Goal: Navigation & Orientation: Find specific page/section

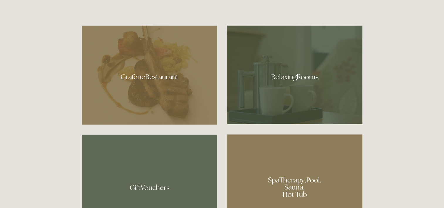
scroll to position [329, 0]
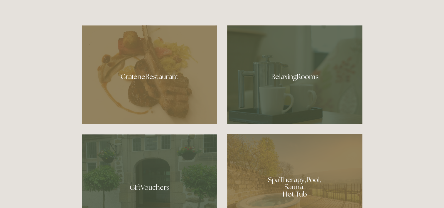
click at [165, 77] on div at bounding box center [149, 74] width 135 height 99
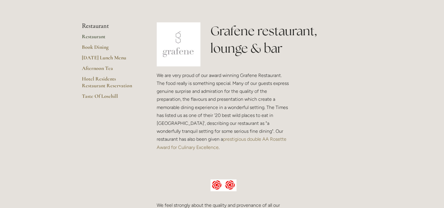
scroll to position [132, 0]
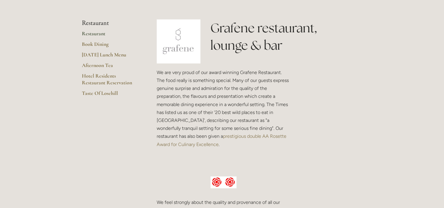
click at [98, 33] on link "Restaurant" at bounding box center [110, 35] width 56 height 11
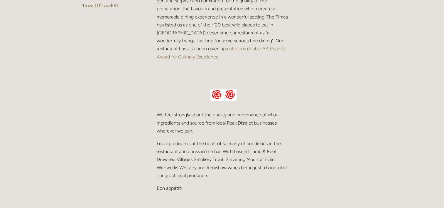
scroll to position [219, 0]
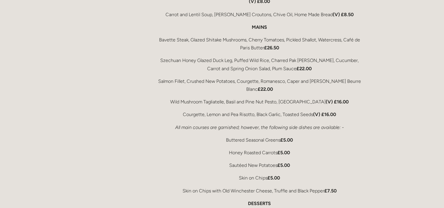
scroll to position [1096, 0]
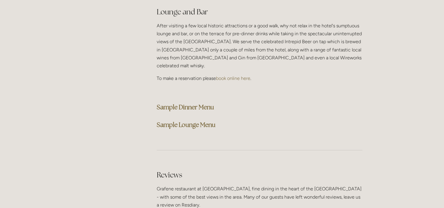
scroll to position [1519, 0]
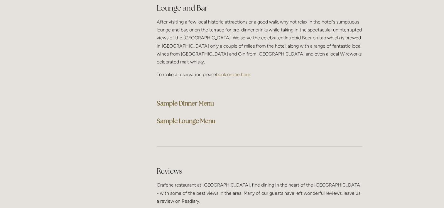
click at [180, 99] on strong "Sample Dinner Menu" at bounding box center [185, 103] width 57 height 8
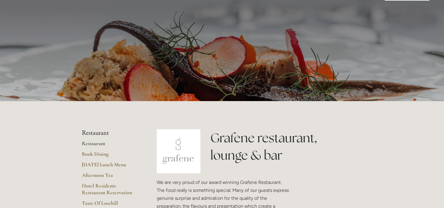
scroll to position [22, 0]
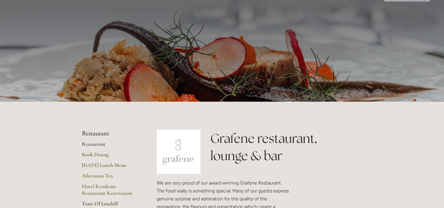
click at [96, 204] on link "Taste Of Losehill" at bounding box center [110, 205] width 56 height 11
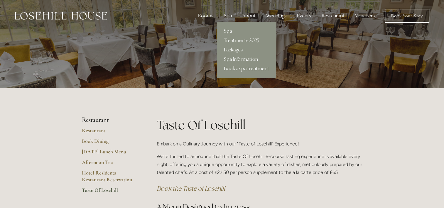
click at [228, 17] on div "Spa" at bounding box center [227, 16] width 17 height 12
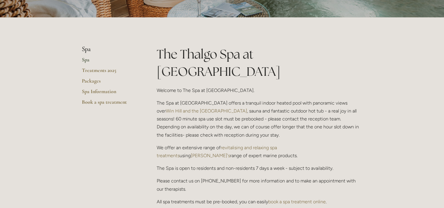
scroll to position [111, 0]
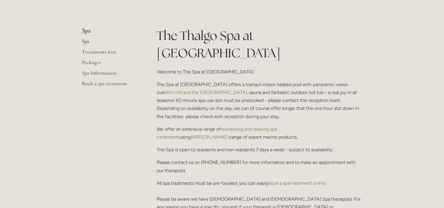
scroll to position [126, 0]
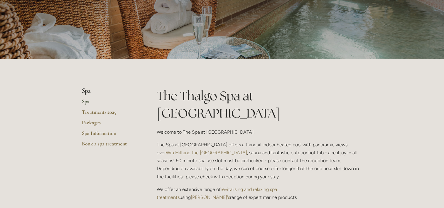
scroll to position [61, 0]
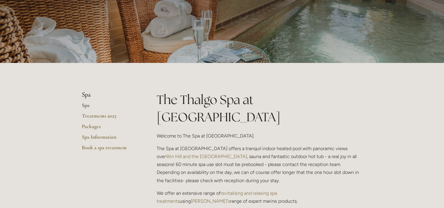
click at [85, 105] on link "Spa" at bounding box center [110, 107] width 56 height 11
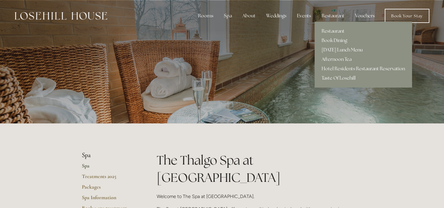
click at [338, 49] on link "[DATE] Lunch Menu" at bounding box center [364, 49] width 98 height 9
